Goal: Task Accomplishment & Management: Complete application form

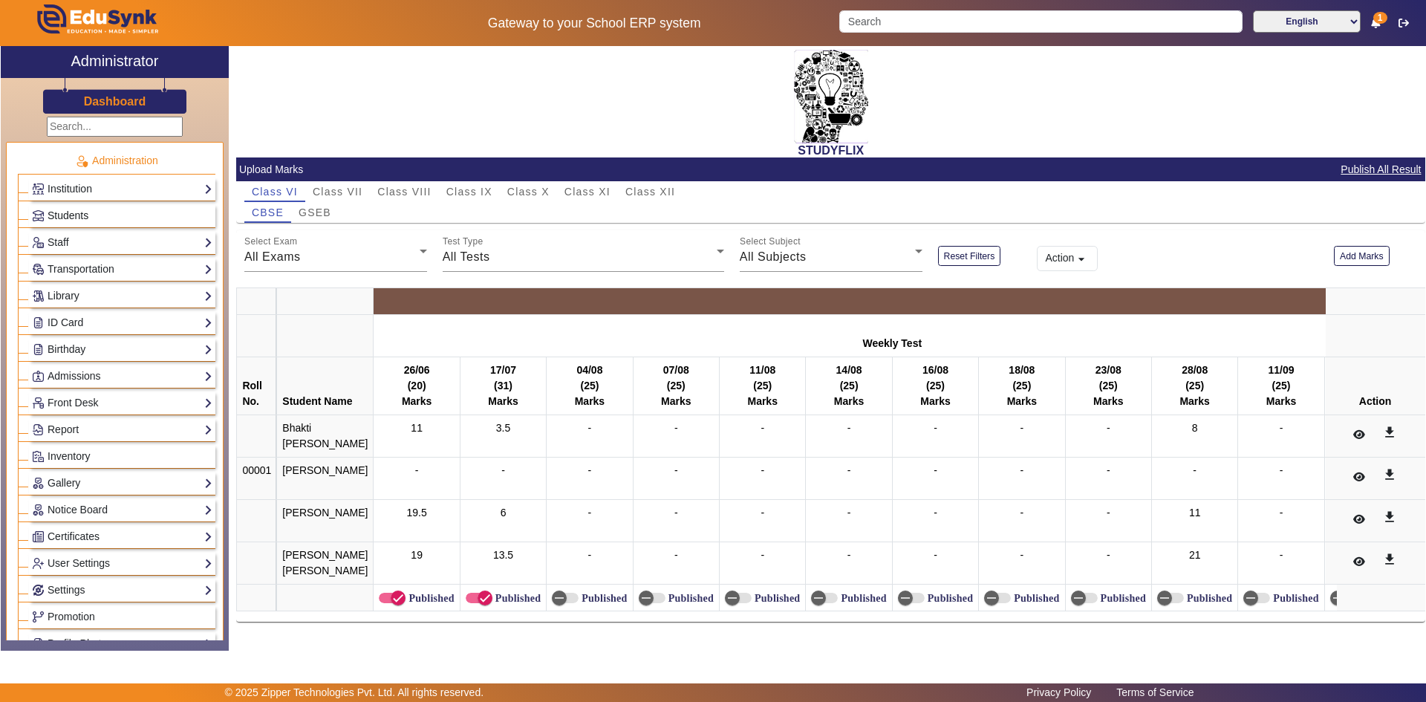
click at [107, 223] on link "Students" at bounding box center [122, 215] width 180 height 17
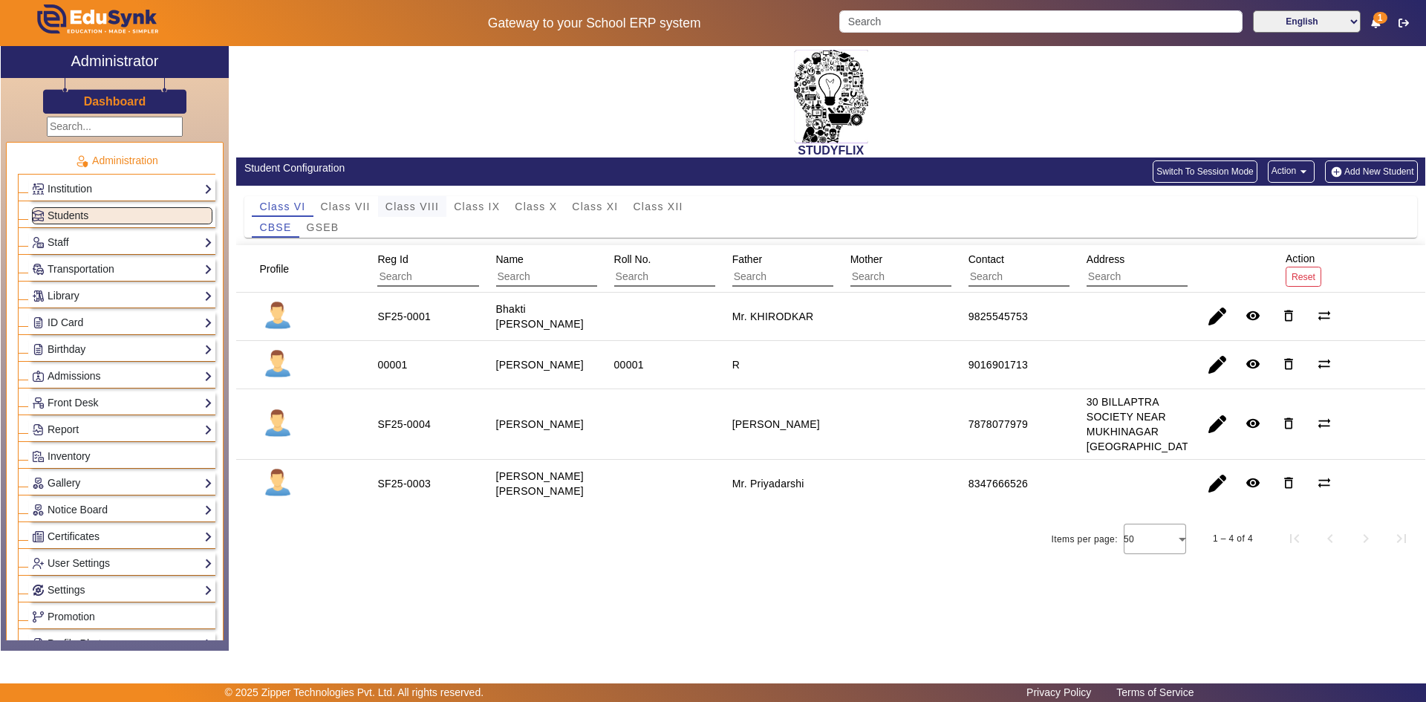
click at [398, 205] on span "Class VIII" at bounding box center [411, 206] width 53 height 10
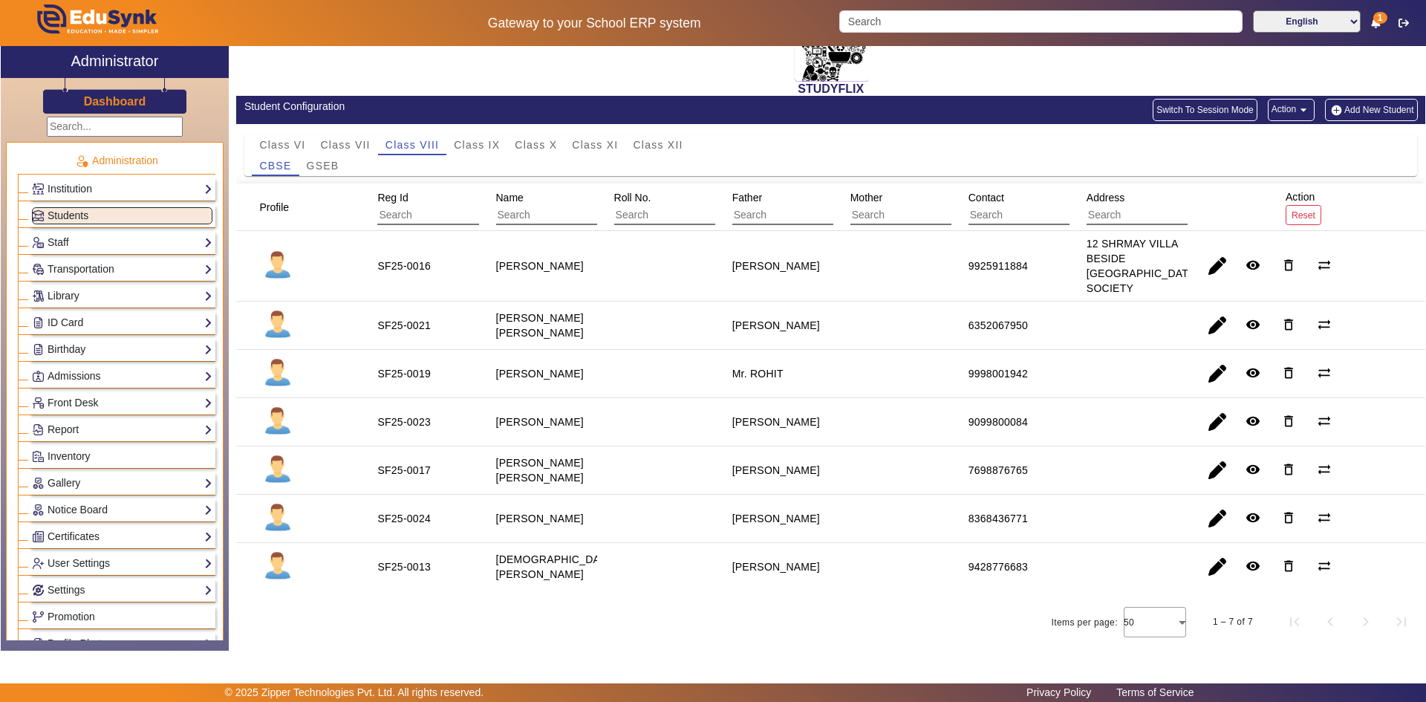
scroll to position [76, 0]
drag, startPoint x: 954, startPoint y: 423, endPoint x: 1063, endPoint y: 423, distance: 108.4
click at [1063, 423] on mat-cell "9099800084" at bounding box center [1010, 422] width 118 height 48
click at [521, 416] on staff-with-status "[PERSON_NAME]" at bounding box center [540, 422] width 88 height 12
drag, startPoint x: 498, startPoint y: 405, endPoint x: 558, endPoint y: 429, distance: 65.4
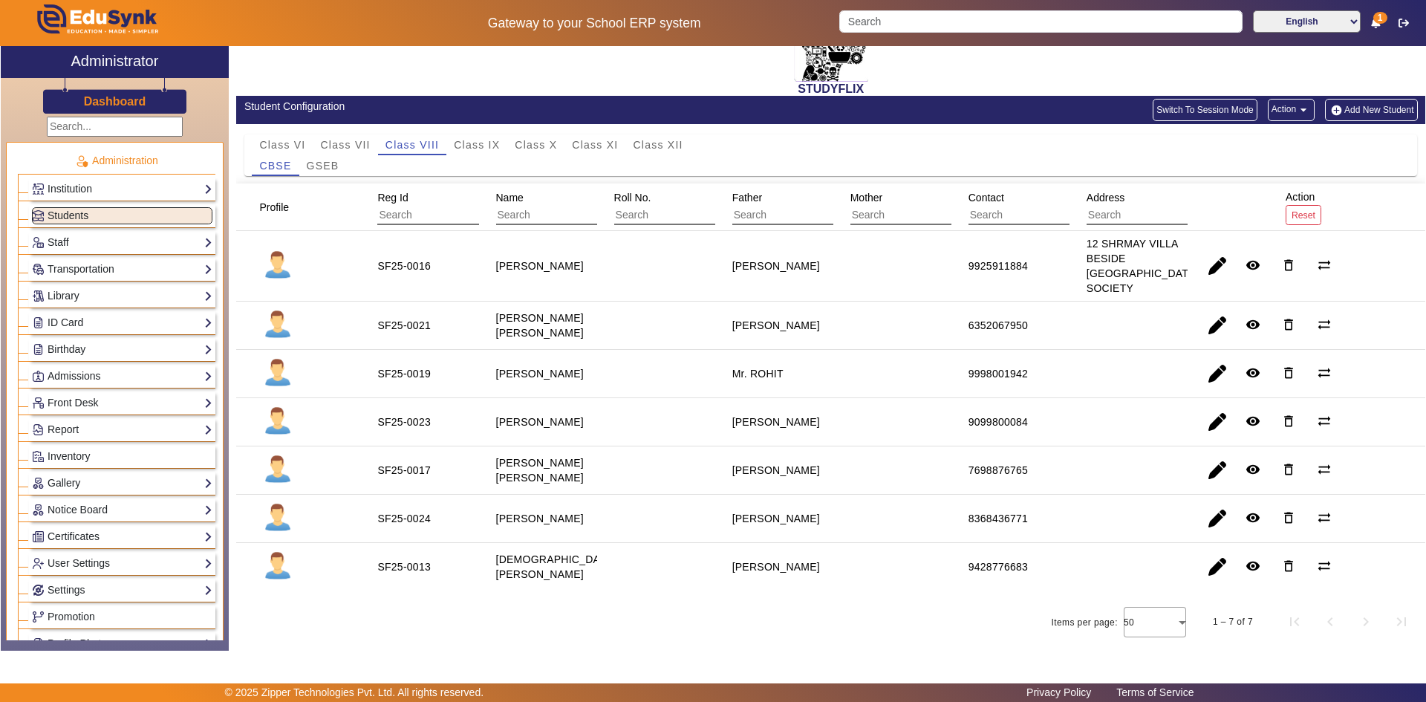
click at [558, 429] on div "[PERSON_NAME]" at bounding box center [540, 421] width 88 height 15
click at [561, 429] on div "[PERSON_NAME]" at bounding box center [540, 421] width 88 height 15
drag, startPoint x: 494, startPoint y: 403, endPoint x: 555, endPoint y: 436, distance: 69.8
click at [555, 429] on div "[PERSON_NAME]" at bounding box center [540, 421] width 88 height 15
click at [679, 424] on mat-cell at bounding box center [656, 422] width 118 height 48
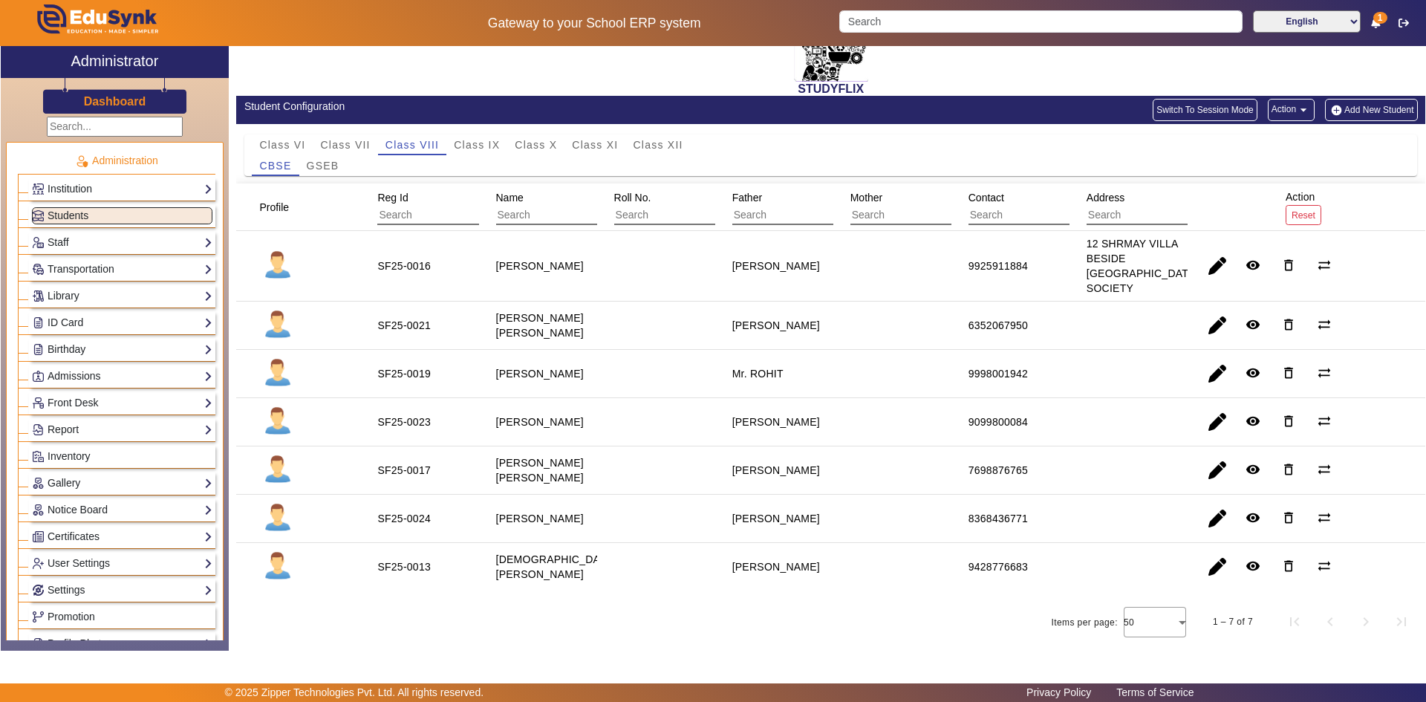
click at [737, 414] on div "[PERSON_NAME]" at bounding box center [776, 421] width 88 height 15
drag, startPoint x: 731, startPoint y: 417, endPoint x: 820, endPoint y: 423, distance: 89.3
click at [820, 423] on mat-cell "[PERSON_NAME]" at bounding box center [774, 422] width 118 height 48
click at [1031, 415] on mat-cell "9099800084" at bounding box center [1010, 422] width 118 height 48
drag, startPoint x: 938, startPoint y: 512, endPoint x: 1075, endPoint y: 529, distance: 138.4
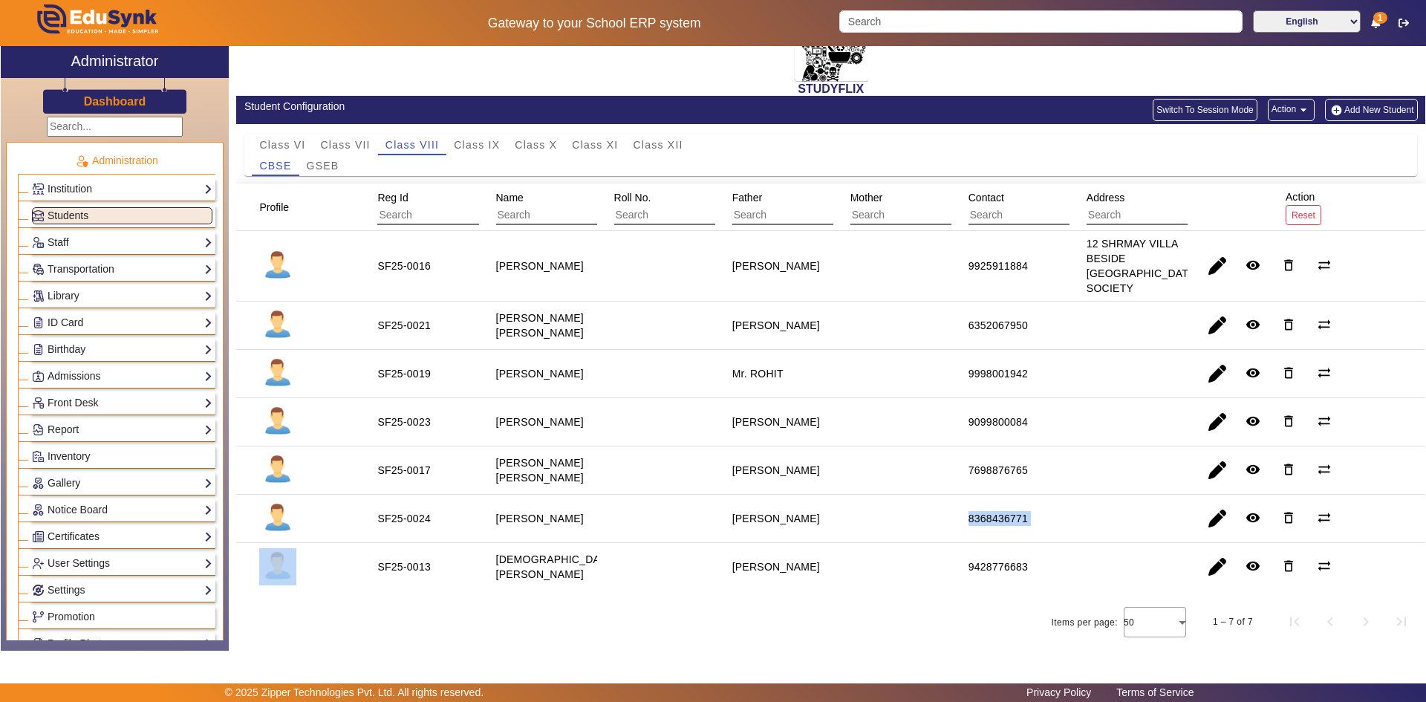
click at [1075, 529] on mat-row "SF25-0024 [PERSON_NAME] [PERSON_NAME] 8368436771 remove_red_eye delete_outline …" at bounding box center [830, 519] width 1189 height 48
click at [552, 140] on span "Class X" at bounding box center [536, 145] width 42 height 10
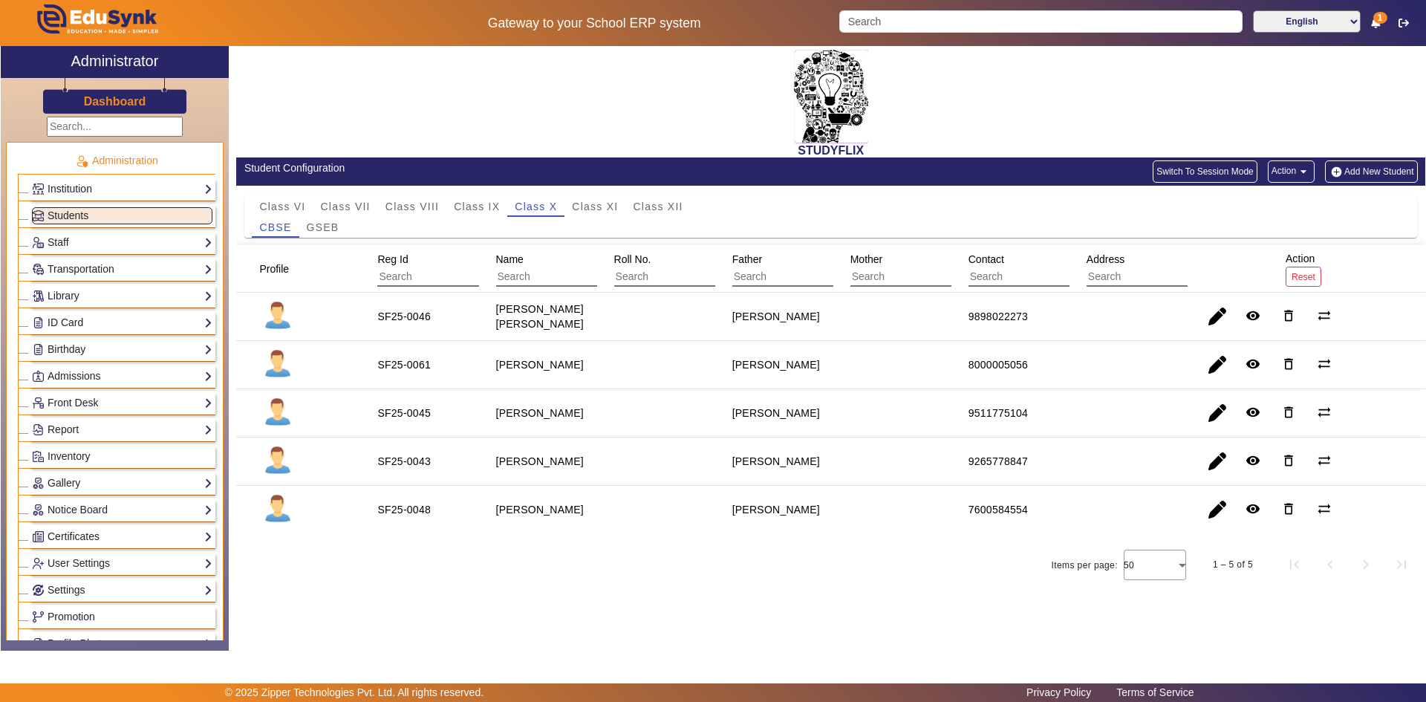
drag, startPoint x: 513, startPoint y: 520, endPoint x: 531, endPoint y: 519, distance: 17.8
click at [517, 515] on staff-with-status "[PERSON_NAME]" at bounding box center [540, 509] width 88 height 12
drag, startPoint x: 962, startPoint y: 517, endPoint x: 1080, endPoint y: 525, distance: 118.3
click at [1080, 525] on mat-row "SF25-0048 [PERSON_NAME] [PERSON_NAME] 7600584554 remove_red_eye delete_outline …" at bounding box center [830, 510] width 1189 height 48
drag, startPoint x: 965, startPoint y: 469, endPoint x: 1046, endPoint y: 485, distance: 82.4
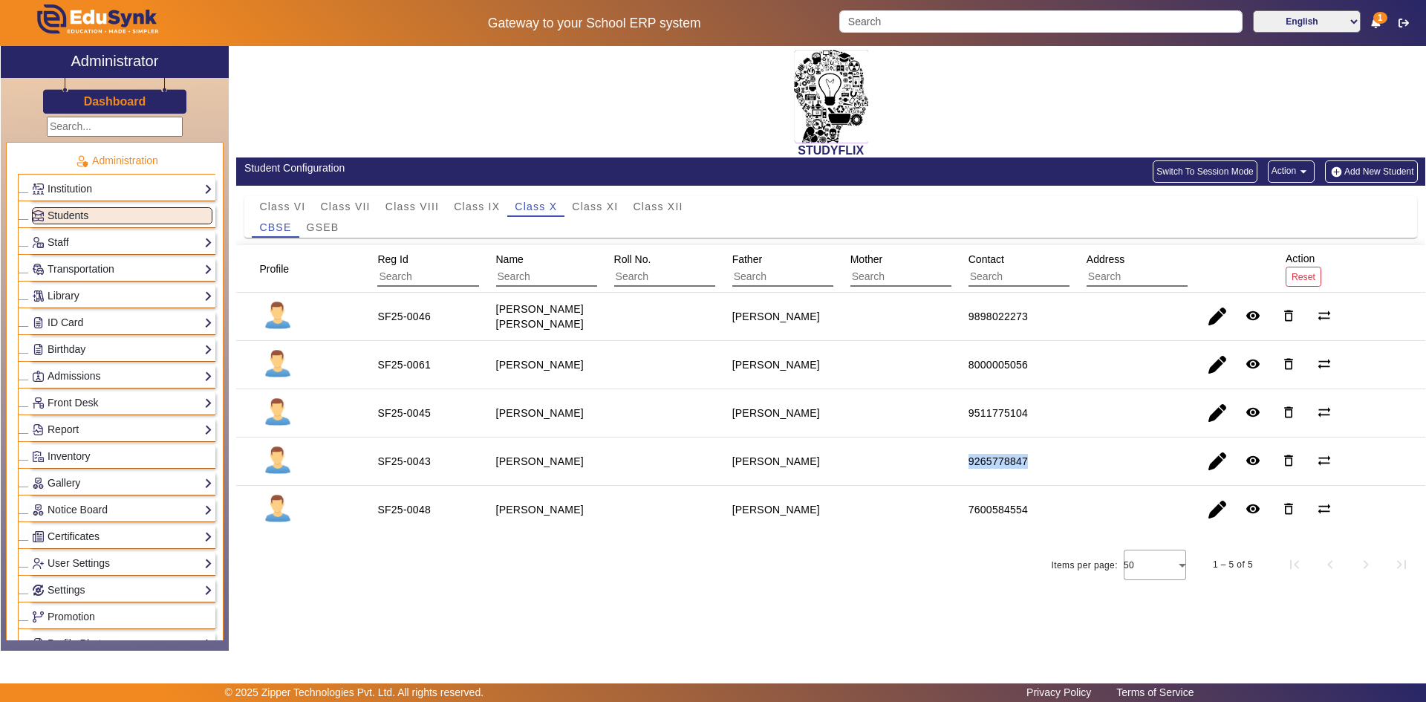
click at [1046, 485] on mat-cell "9265778847" at bounding box center [1010, 461] width 118 height 48
click at [1220, 477] on span "button" at bounding box center [1217, 461] width 36 height 36
type input "[PERSON_NAME]"
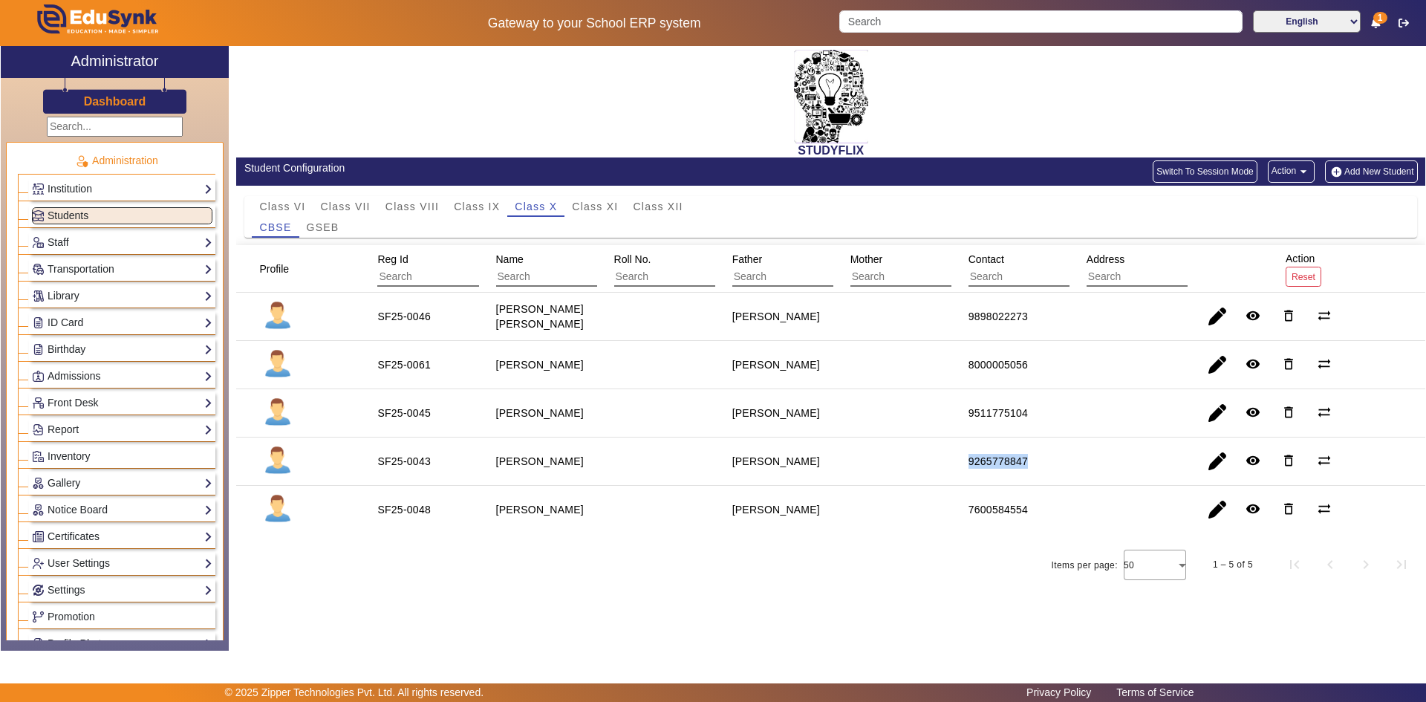
type input "[DATE]"
type input "14 Yrs, 10 Months, 26 Days"
type input "GEN"
type input "T 20 ROOM NO. [GEOGRAPHIC_DATA] AREA SK COLONY [GEOGRAPHIC_DATA]"
type input "34746"
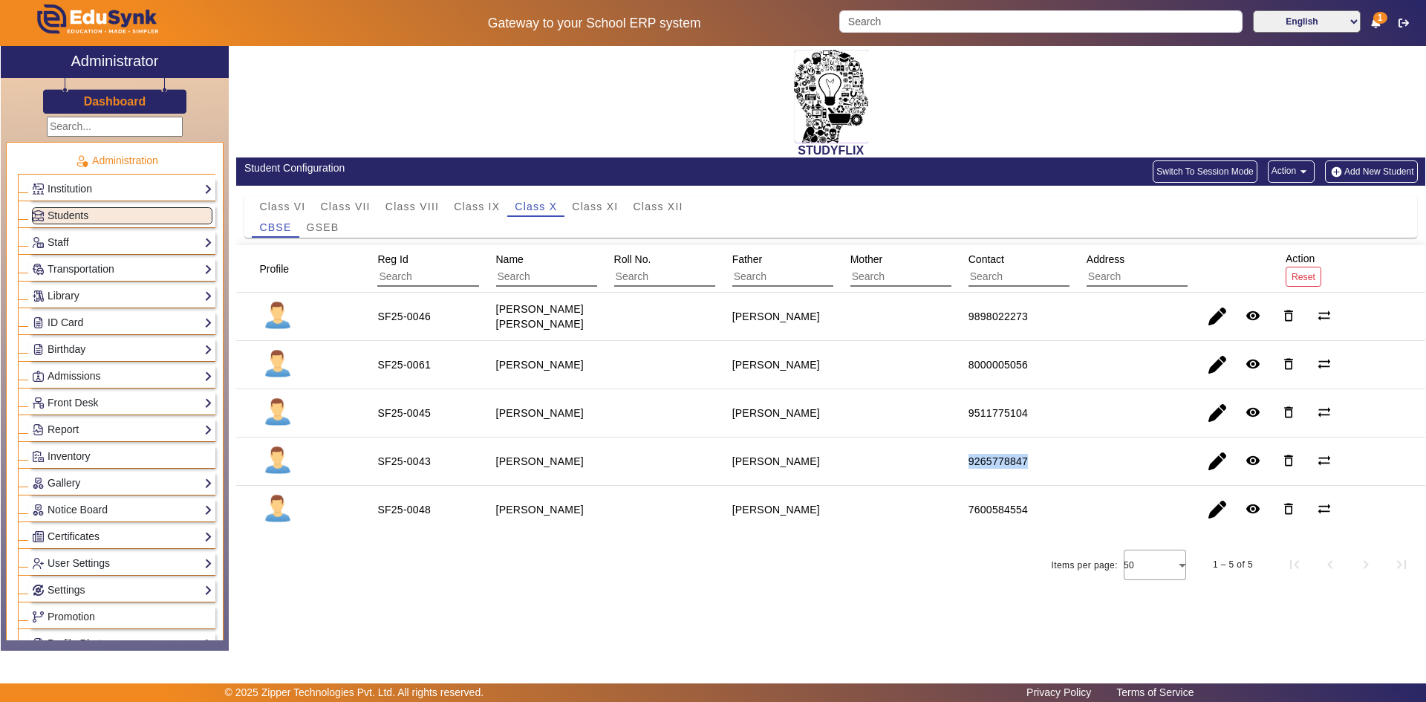
type input "34746"
type input "SF25-0043"
type input "Class X"
type input "CBSE"
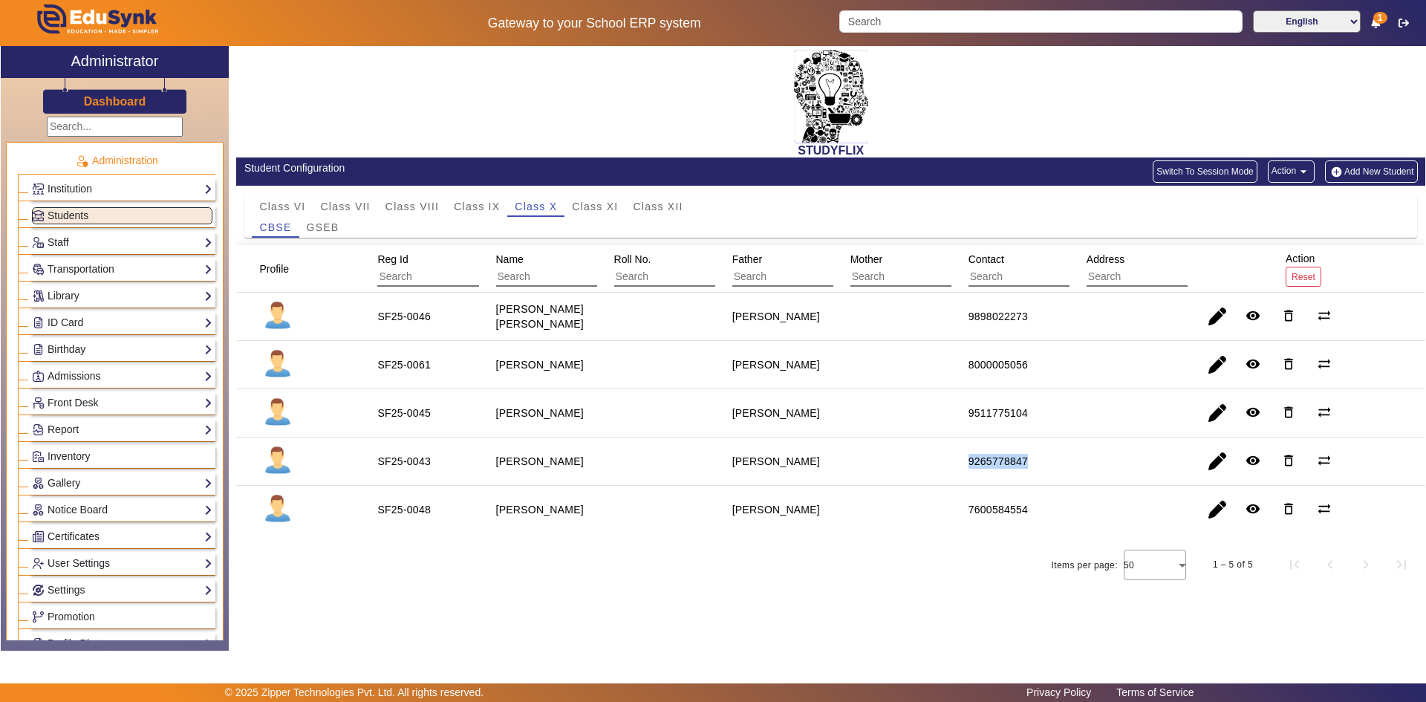
type input "Global Discovery School"
type input "[DATE]"
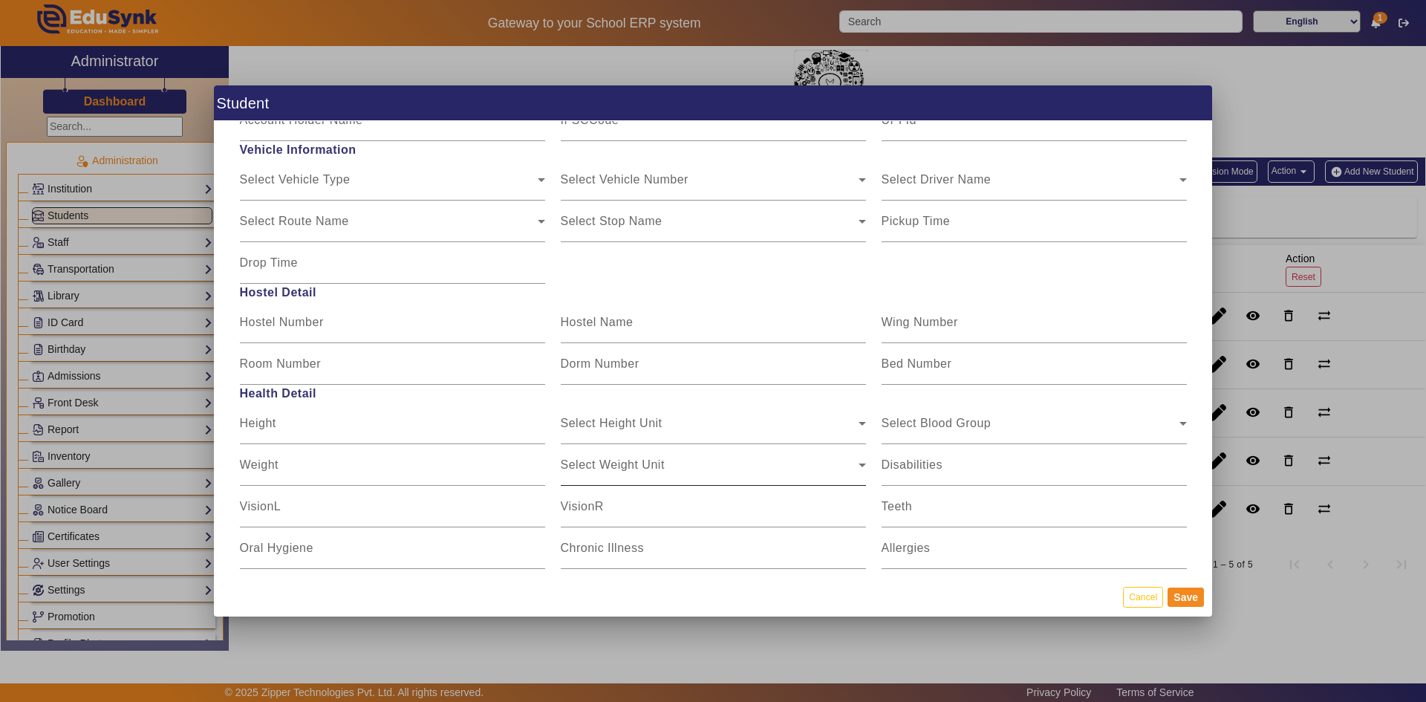
scroll to position [1874, 0]
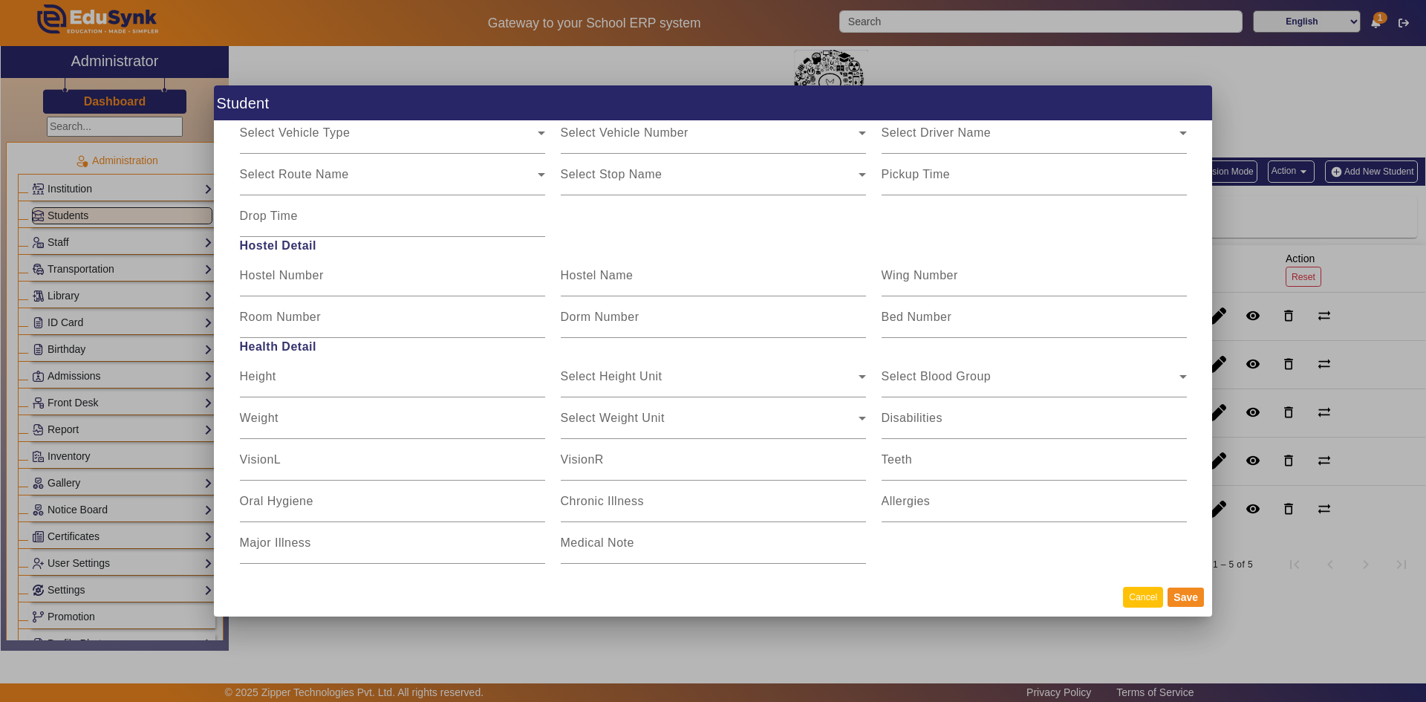
click at [1141, 596] on button "Cancel" at bounding box center [1143, 597] width 40 height 20
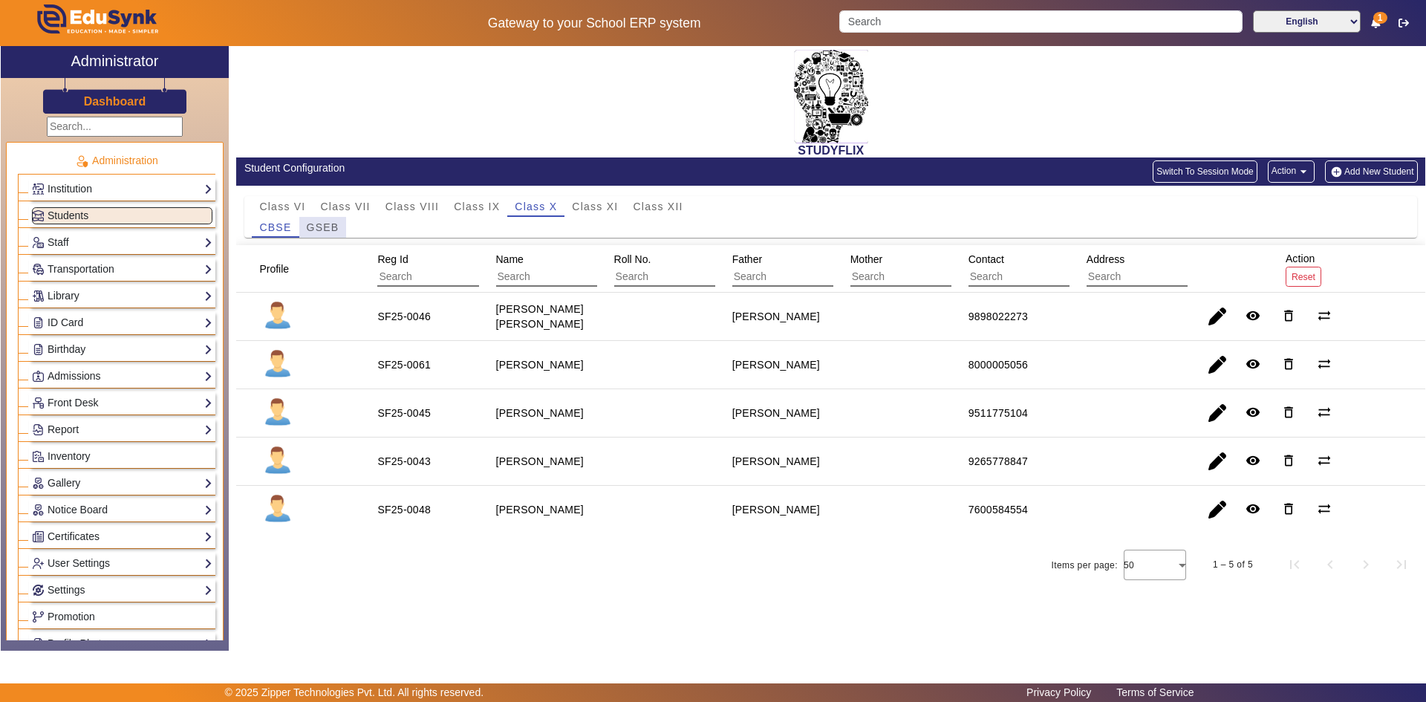
click at [336, 228] on span "GSEB" at bounding box center [323, 227] width 33 height 10
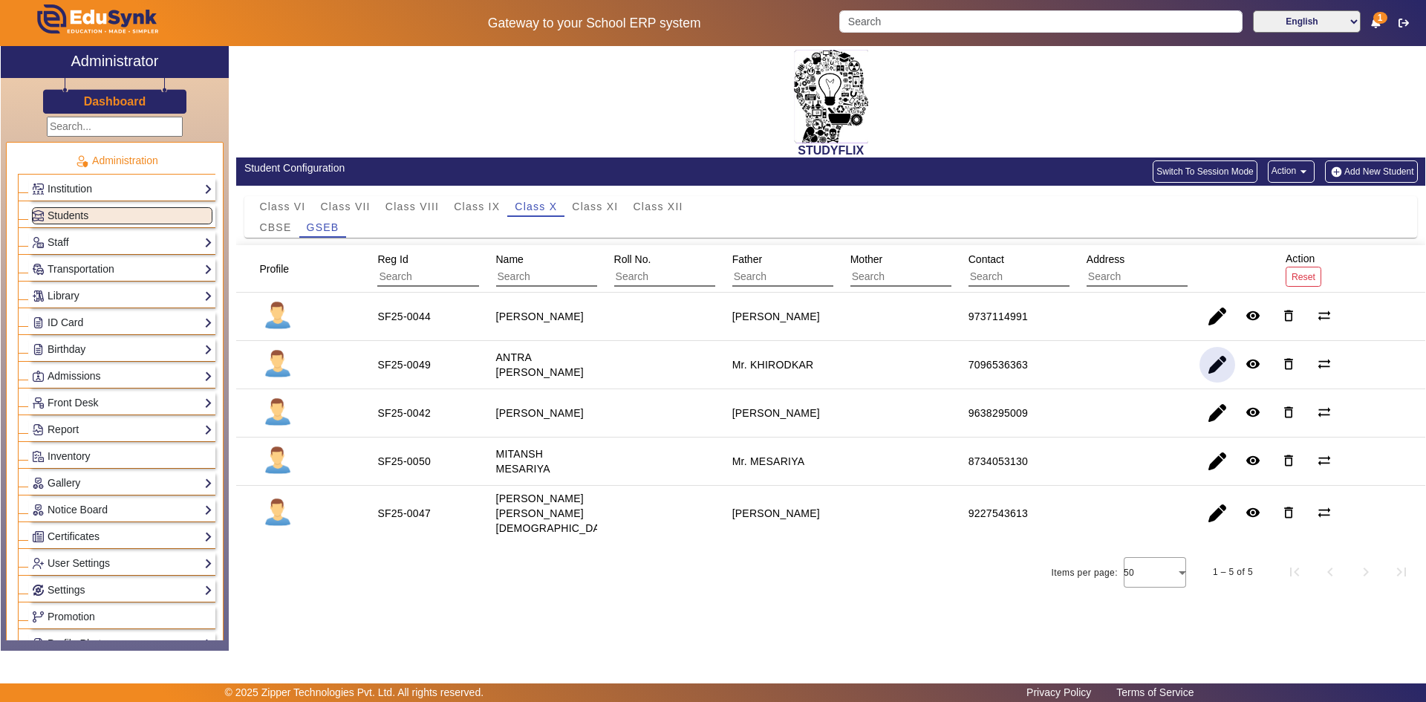
click at [1210, 369] on span "button" at bounding box center [1217, 365] width 36 height 36
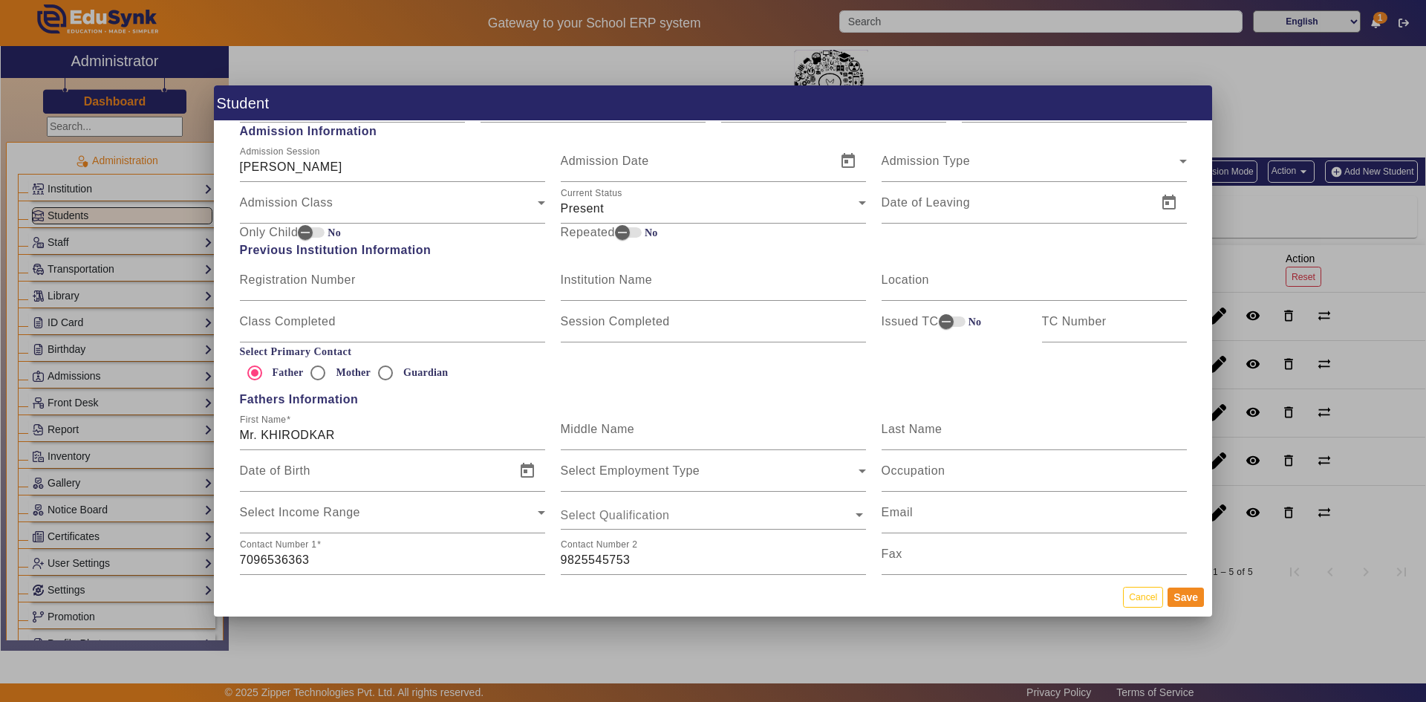
scroll to position [891, 0]
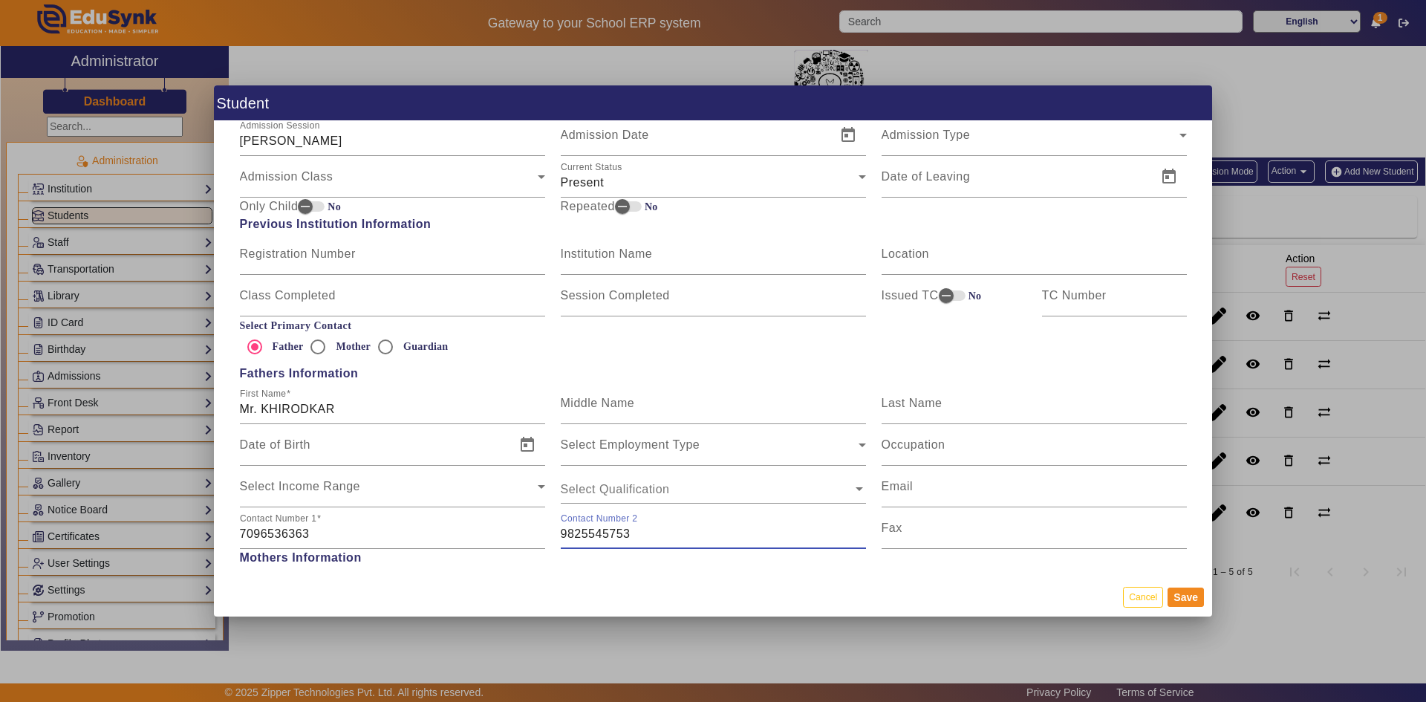
drag, startPoint x: 558, startPoint y: 532, endPoint x: 642, endPoint y: 537, distance: 84.1
click at [642, 537] on input "9825545753" at bounding box center [713, 534] width 305 height 18
click at [387, 533] on input "7096536363" at bounding box center [392, 534] width 305 height 18
drag, startPoint x: 309, startPoint y: 533, endPoint x: 347, endPoint y: 535, distance: 37.9
click at [347, 535] on input "7096536363" at bounding box center [392, 534] width 305 height 18
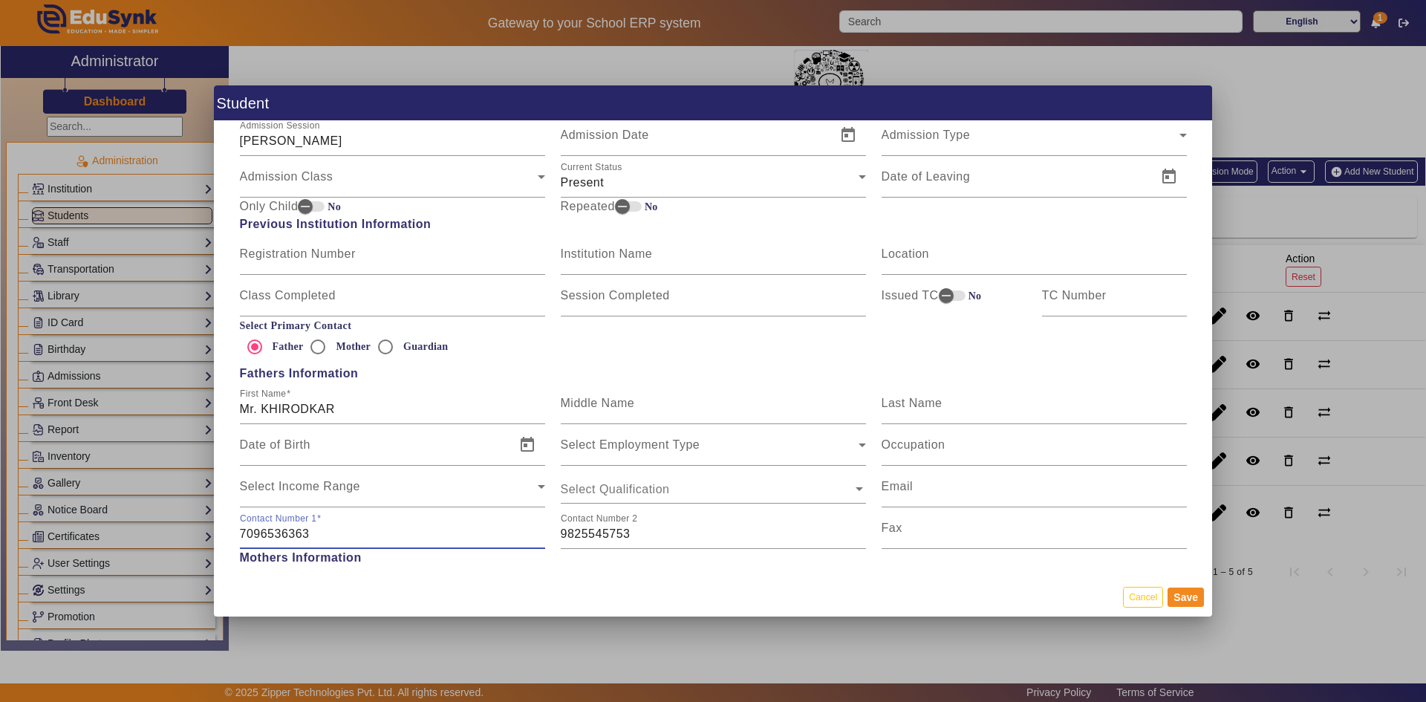
click at [347, 535] on input "7096536363" at bounding box center [392, 534] width 305 height 18
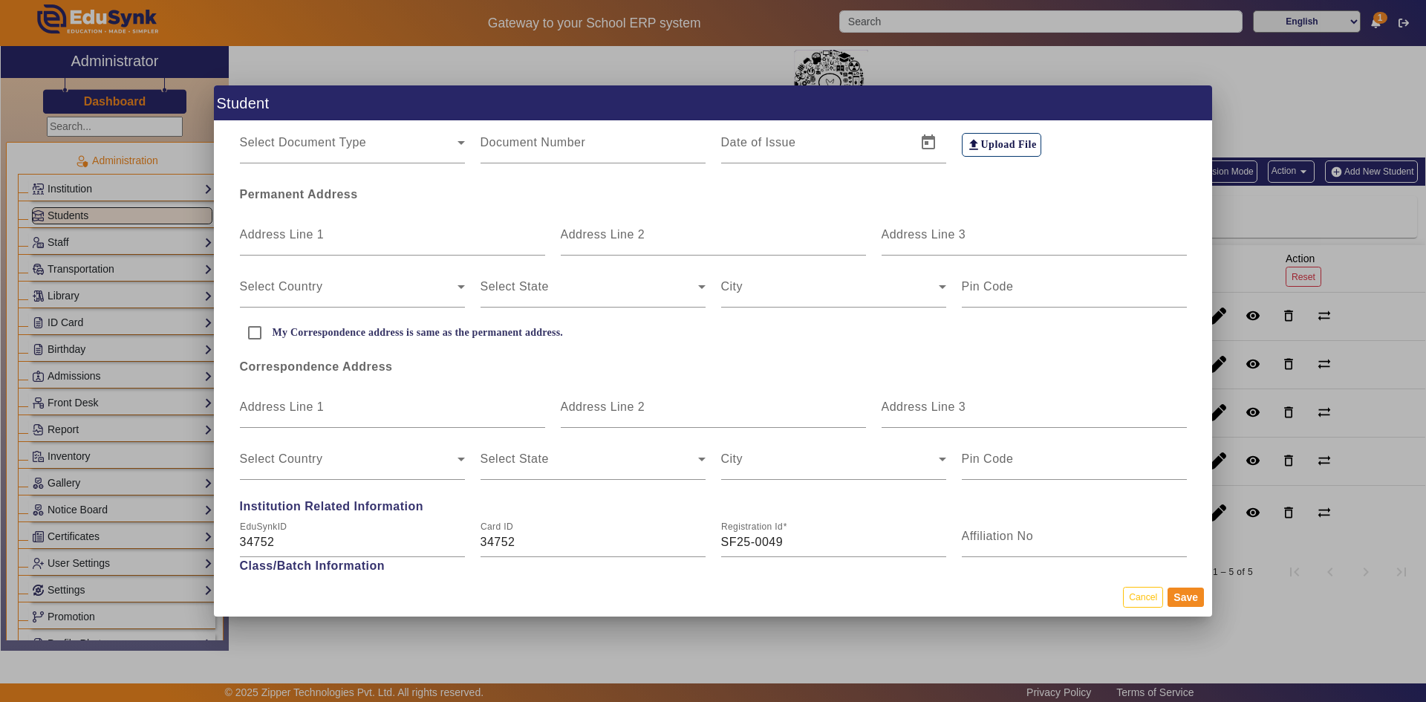
scroll to position [0, 0]
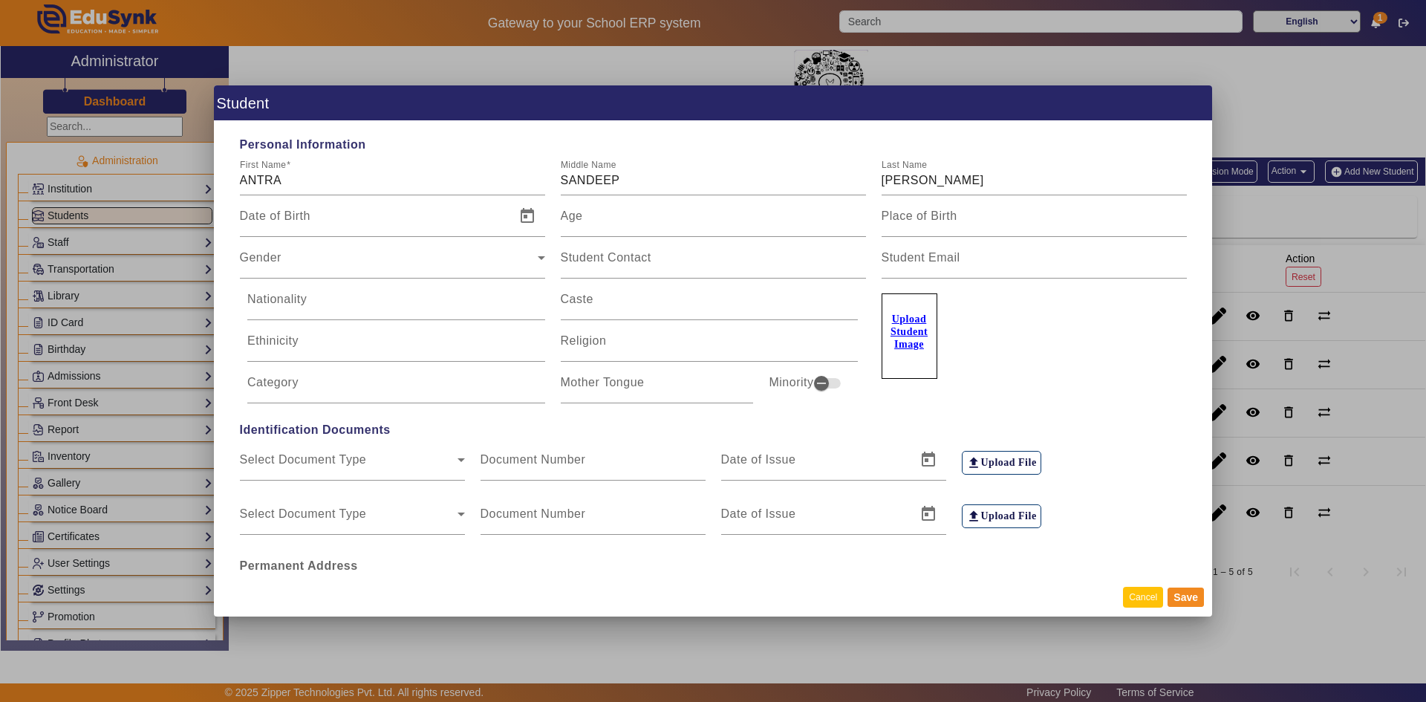
click at [1149, 601] on button "Cancel" at bounding box center [1143, 597] width 40 height 20
